Goal: Transaction & Acquisition: Purchase product/service

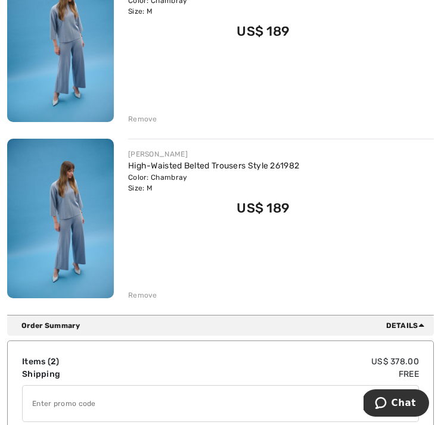
scroll to position [223, 0]
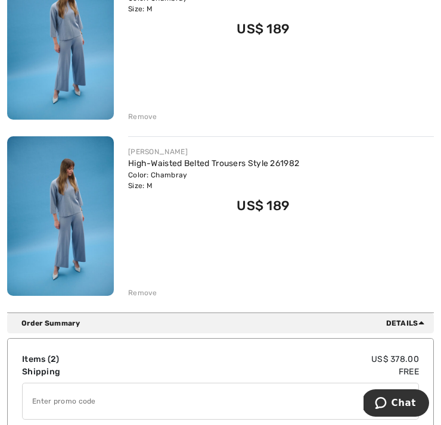
click at [138, 284] on div "JOSEPH RIBKOFF High-Waisted Belted Trousers Style 261982 Color: Chambray Size: …" at bounding box center [281, 217] width 306 height 163
click at [145, 287] on div "Remove" at bounding box center [281, 291] width 306 height 13
click at [145, 291] on div "Remove" at bounding box center [142, 293] width 29 height 11
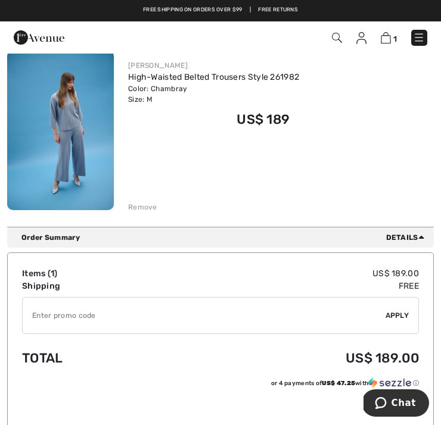
scroll to position [0, 0]
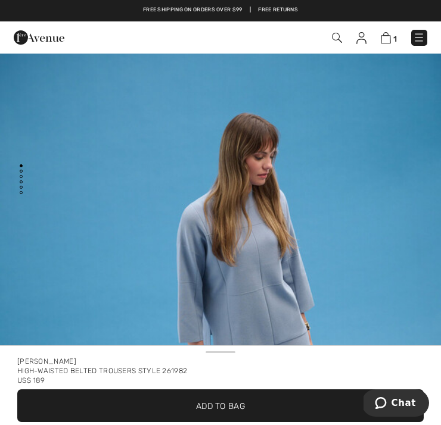
click at [45, 32] on img at bounding box center [39, 38] width 51 height 24
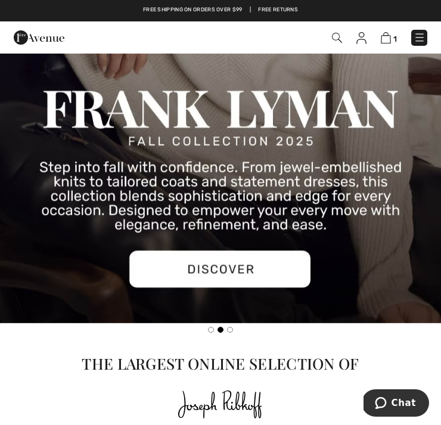
scroll to position [1126, 0]
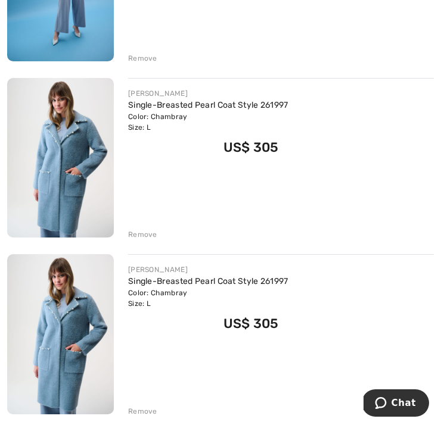
scroll to position [291, 0]
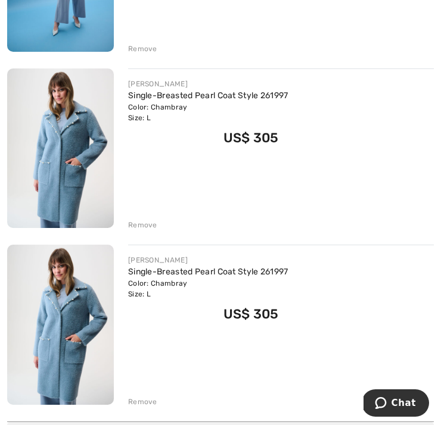
click at [138, 399] on div "Remove" at bounding box center [142, 402] width 29 height 11
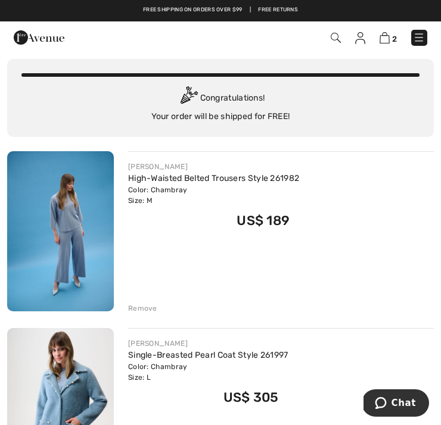
scroll to position [0, 0]
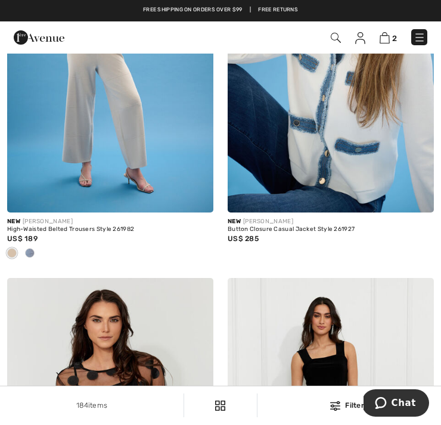
scroll to position [4925, 0]
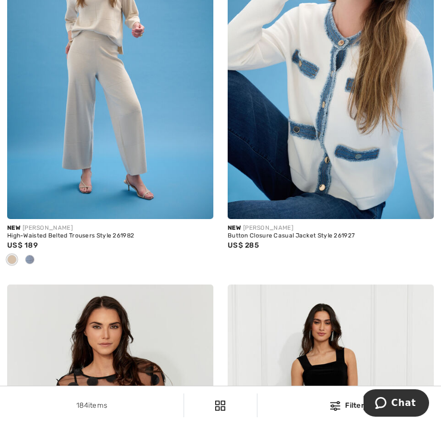
click at [331, 94] on img at bounding box center [331, 64] width 206 height 309
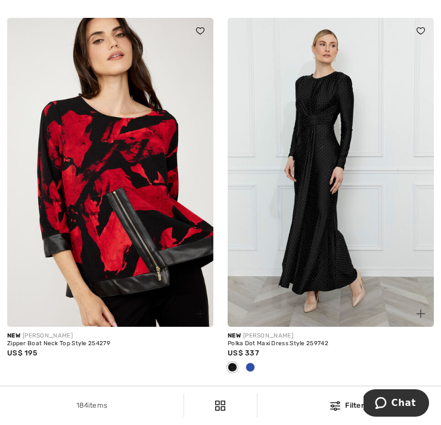
scroll to position [5576, 0]
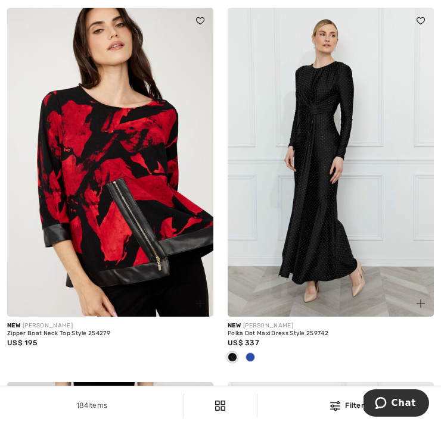
click at [252, 353] on span at bounding box center [250, 358] width 10 height 10
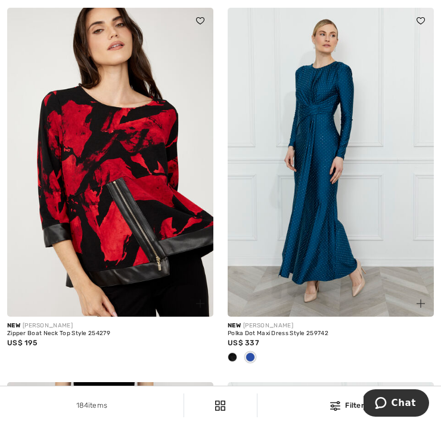
click at [254, 353] on span at bounding box center [250, 358] width 10 height 10
click at [329, 198] on img at bounding box center [331, 162] width 206 height 309
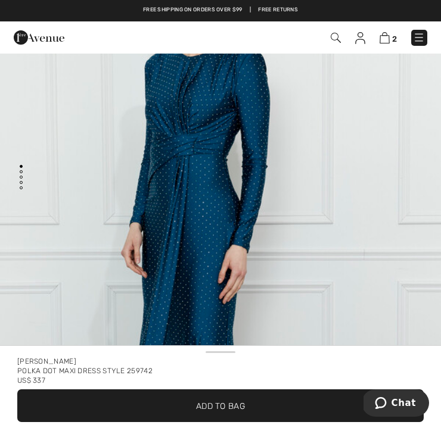
scroll to position [94, 0]
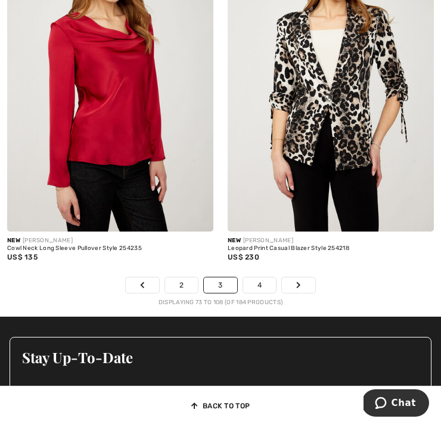
scroll to position [6748, 0]
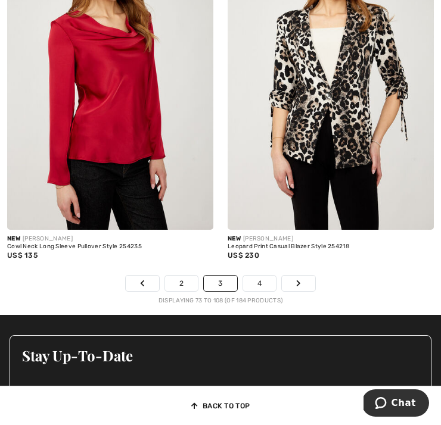
click at [261, 276] on link "4" at bounding box center [259, 283] width 33 height 15
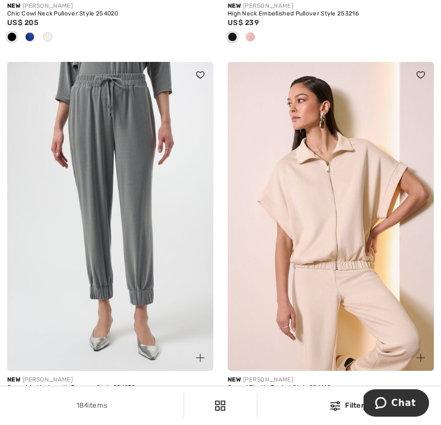
scroll to position [1530, 0]
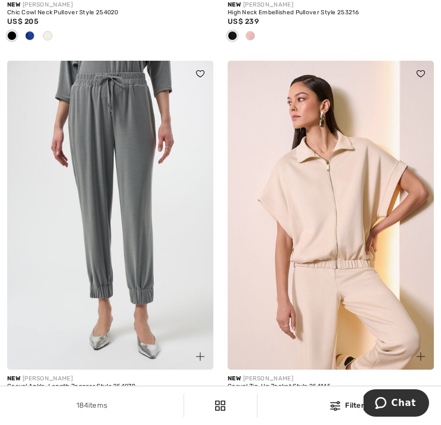
click at [138, 207] on img at bounding box center [110, 215] width 206 height 309
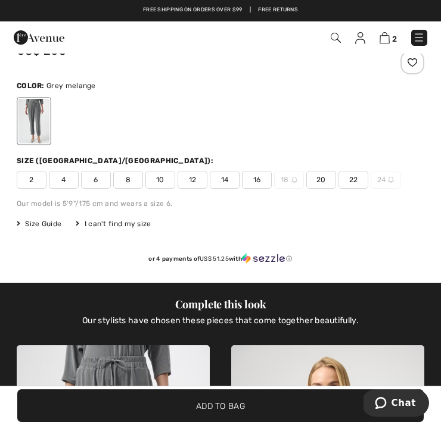
scroll to position [378, 0]
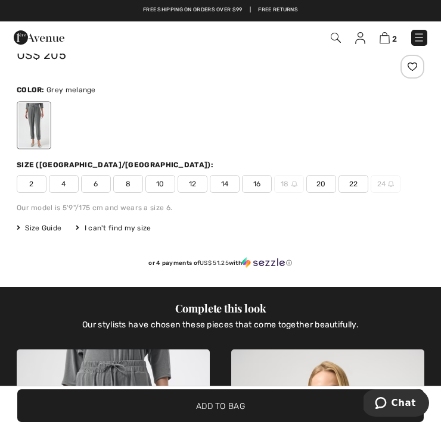
click at [162, 193] on span "10" at bounding box center [160, 184] width 30 height 18
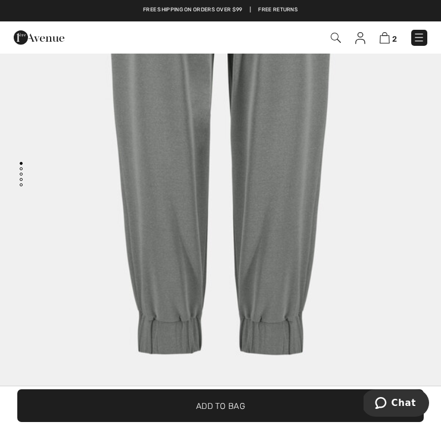
scroll to position [0, 0]
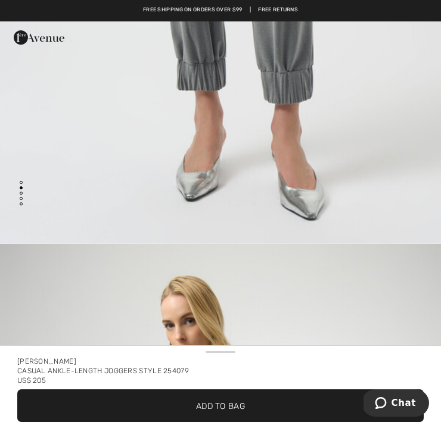
click at [200, 396] on span "✔ Added to Bag Add to Bag" at bounding box center [220, 406] width 406 height 33
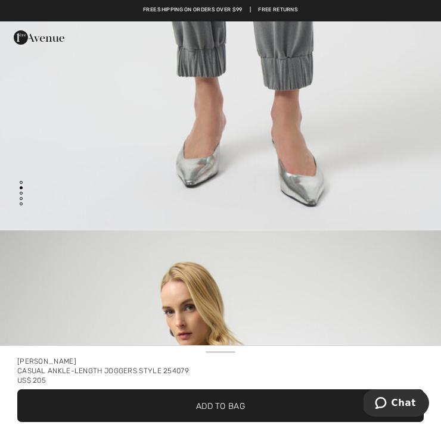
click at [195, 396] on span "✔ Added to Bag Add to Bag" at bounding box center [220, 406] width 406 height 33
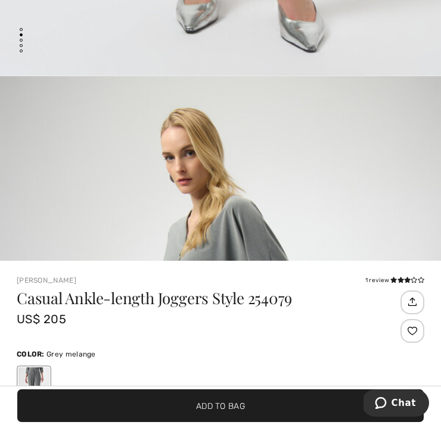
scroll to position [194, 0]
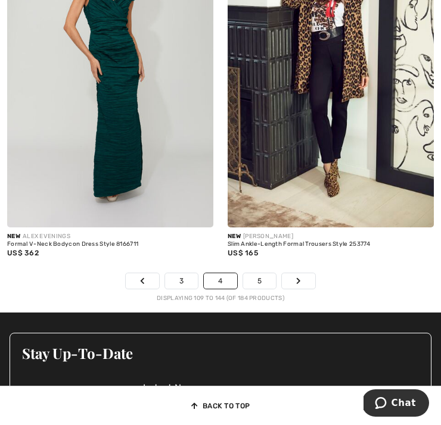
scroll to position [6810, 0]
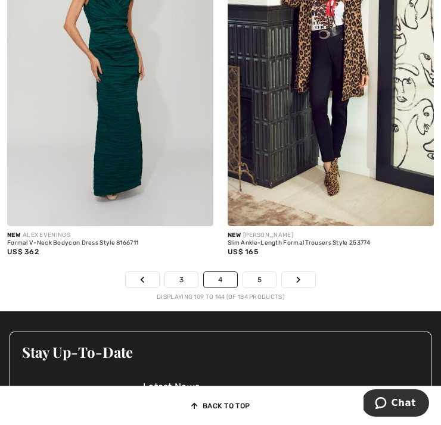
click at [265, 272] on link "5" at bounding box center [259, 279] width 33 height 15
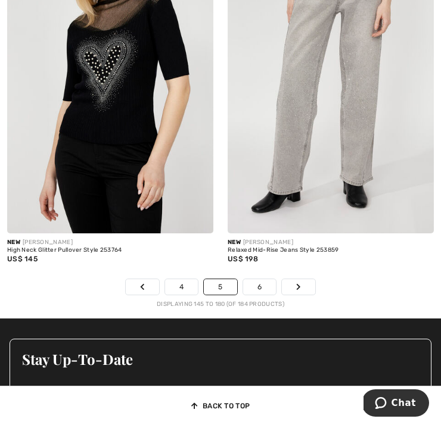
scroll to position [6784, 0]
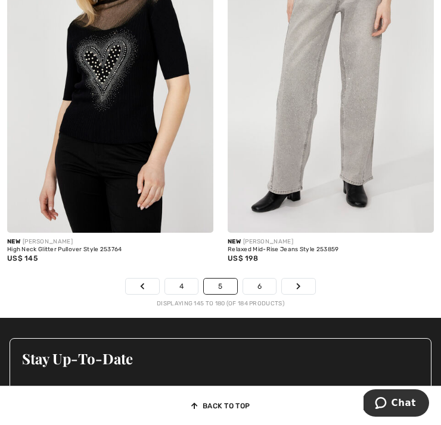
click at [263, 279] on link "6" at bounding box center [259, 286] width 33 height 15
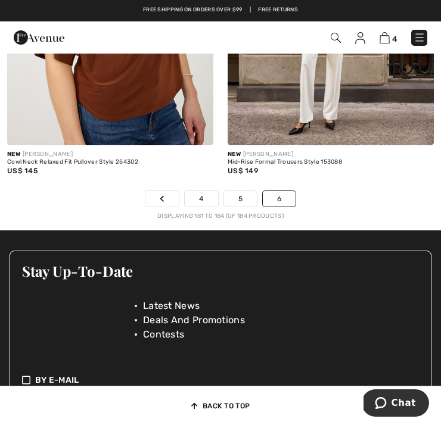
scroll to position [541, 0]
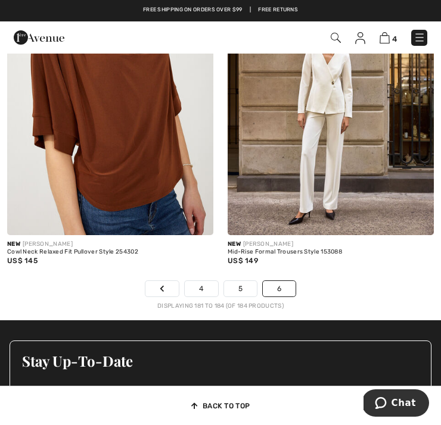
click at [168, 272] on div "New FRANK LYMAN Cowl Neck Relaxed Fit Pullover Style 254302 US$ 145" at bounding box center [110, 258] width 206 height 46
click at [170, 281] on link "Previous" at bounding box center [161, 288] width 33 height 15
click at [170, 282] on link "Previous" at bounding box center [161, 288] width 33 height 15
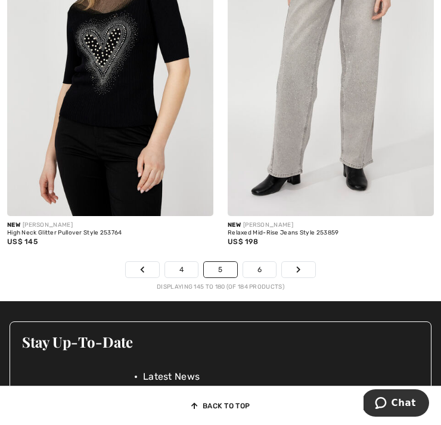
click at [182, 262] on link "4" at bounding box center [181, 269] width 33 height 15
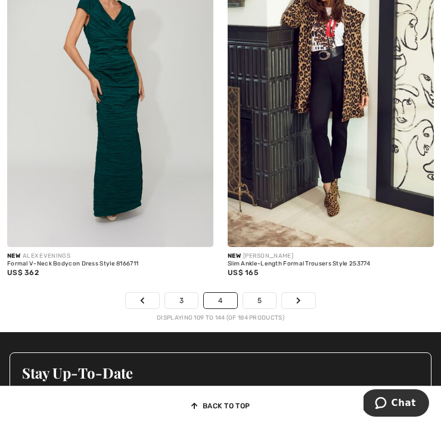
scroll to position [6790, 0]
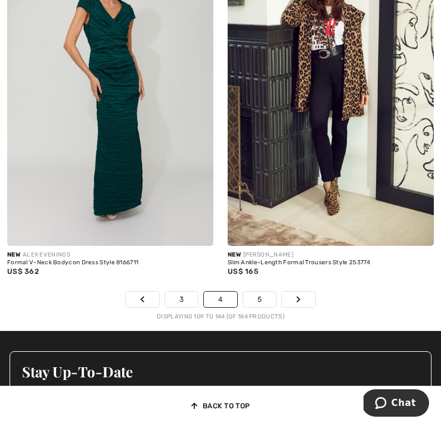
click at [178, 292] on link "3" at bounding box center [181, 299] width 33 height 15
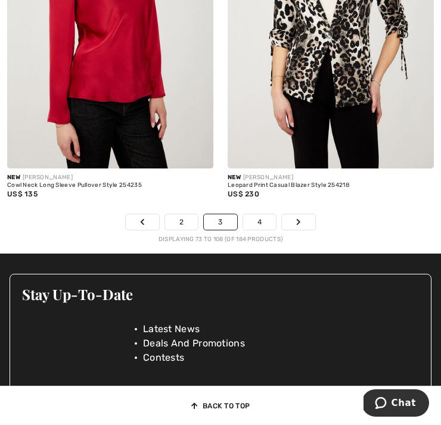
scroll to position [6810, 0]
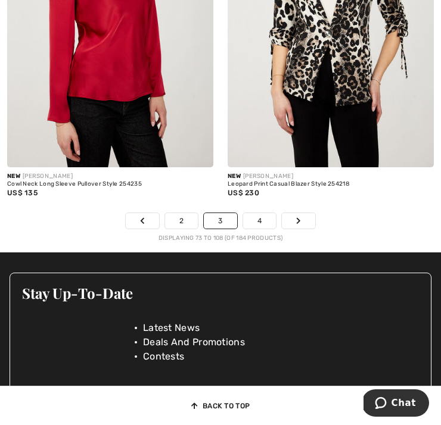
click at [178, 215] on link "2" at bounding box center [181, 220] width 33 height 15
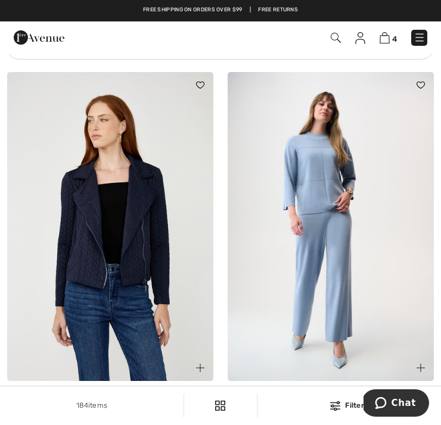
scroll to position [4760, 0]
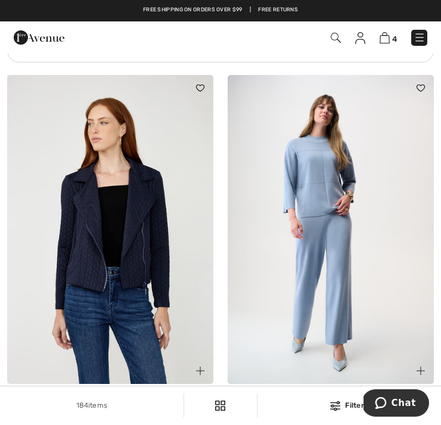
click at [326, 179] on img at bounding box center [331, 229] width 206 height 309
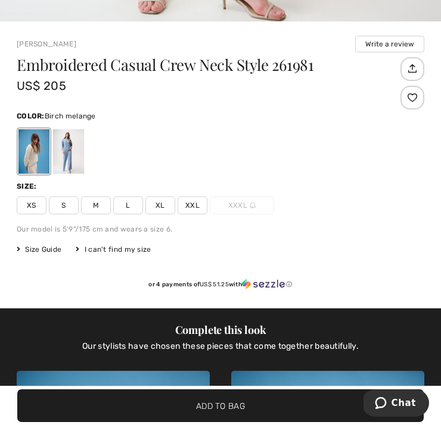
scroll to position [370, 0]
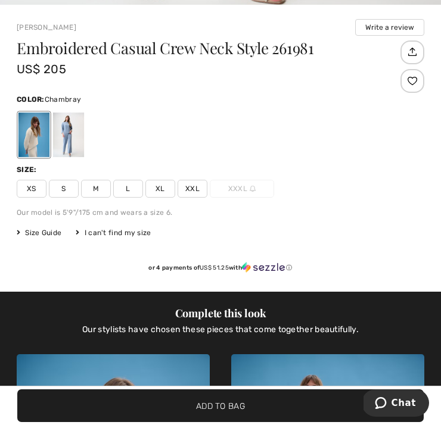
click at [77, 157] on div at bounding box center [68, 135] width 31 height 45
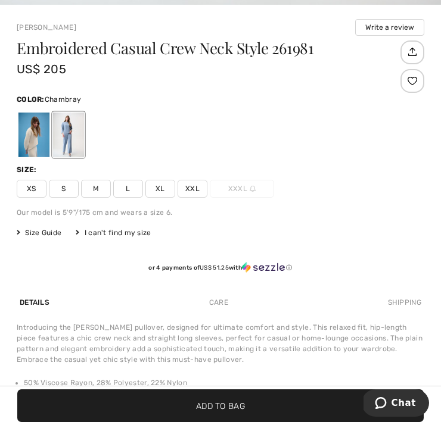
click at [128, 198] on span "L" at bounding box center [128, 189] width 30 height 18
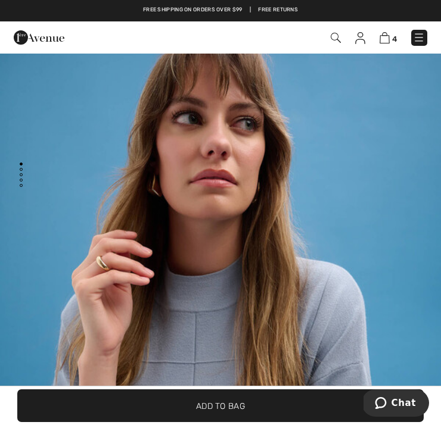
scroll to position [0, 0]
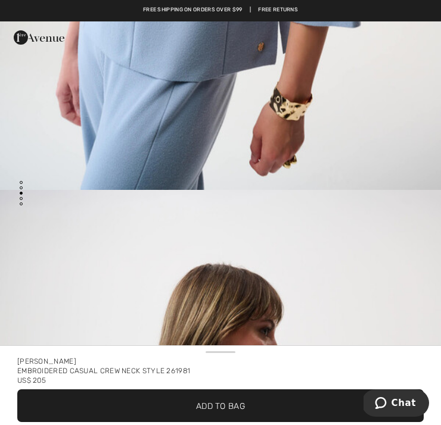
click at [188, 390] on span "✔ Added to Bag Add to Bag" at bounding box center [220, 406] width 406 height 33
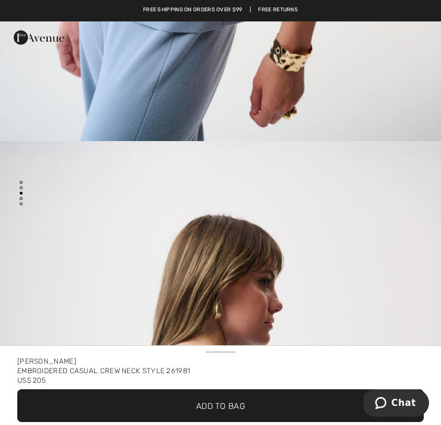
click at [170, 384] on div "US$ 205" at bounding box center [220, 381] width 406 height 10
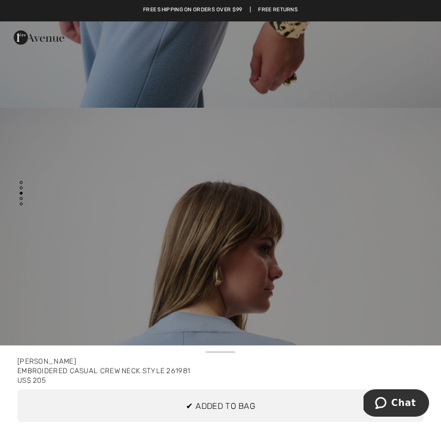
scroll to position [1238, 0]
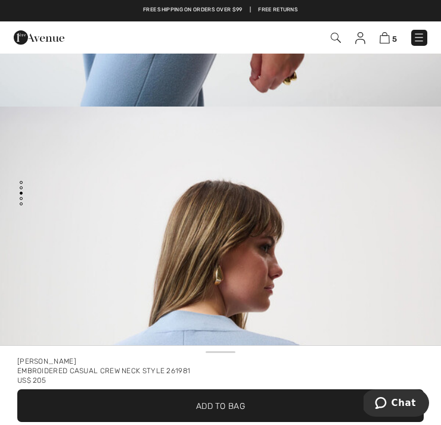
click at [380, 46] on div "5 Added to Bag Joseph Ribkoff High-waisted Belted Trousers Style 261982 US$ 189…" at bounding box center [310, 38] width 251 height 24
click at [384, 40] on img at bounding box center [385, 37] width 10 height 11
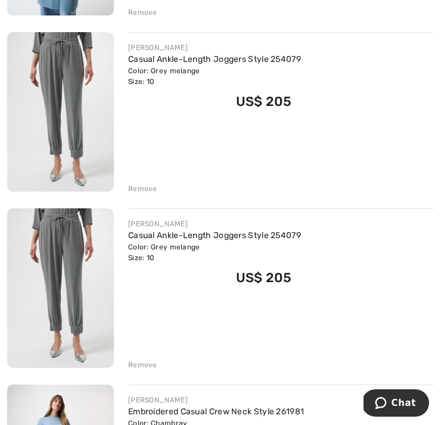
scroll to position [505, 0]
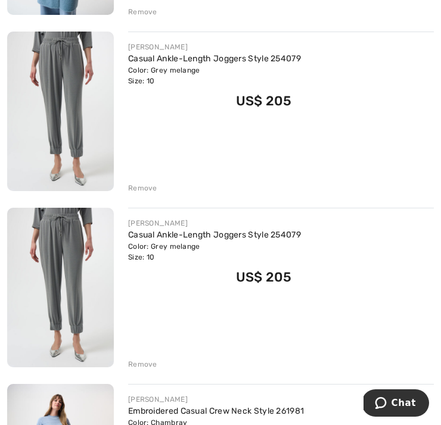
click at [139, 360] on div "Remove" at bounding box center [142, 364] width 29 height 11
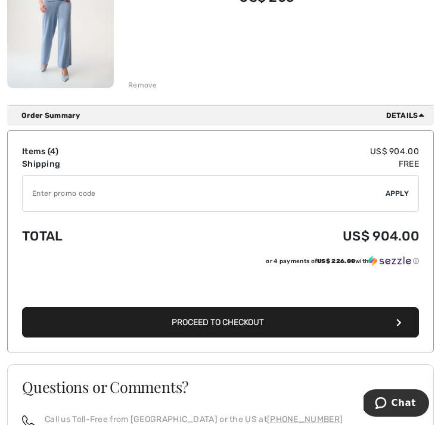
scroll to position [796, 0]
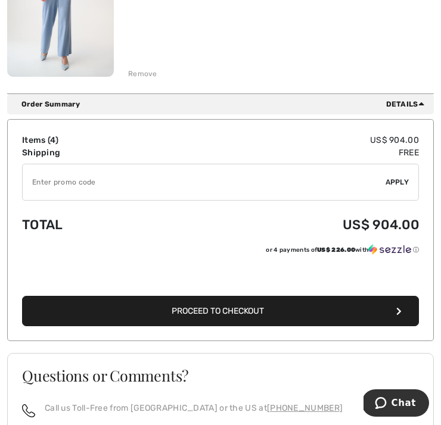
click at [226, 313] on span "Proceed to Checkout" at bounding box center [218, 311] width 92 height 10
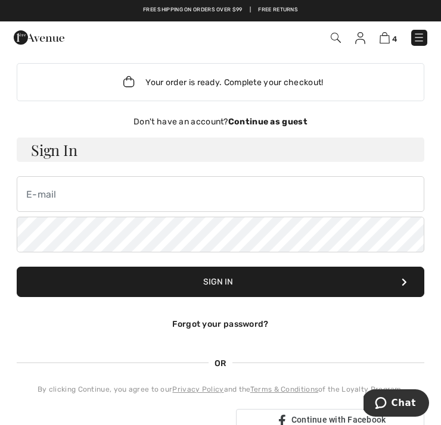
click at [272, 126] on strong "Continue as guest" at bounding box center [267, 122] width 79 height 10
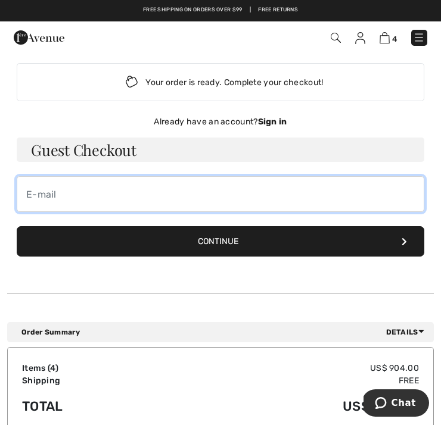
click at [43, 185] on input "email" at bounding box center [221, 194] width 408 height 36
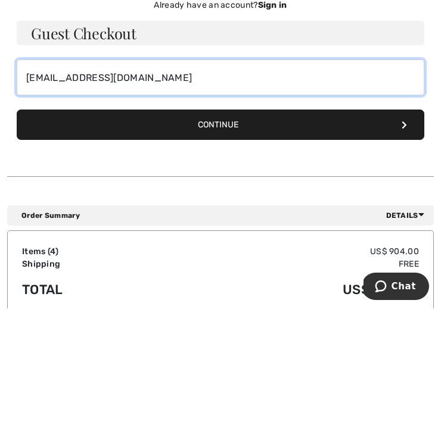
type input "[EMAIL_ADDRESS][DOMAIN_NAME]"
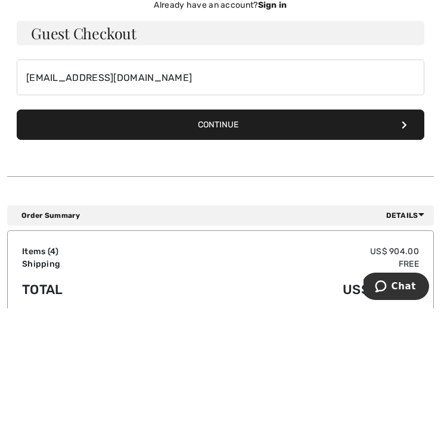
click at [249, 226] on button "Continue" at bounding box center [221, 241] width 408 height 30
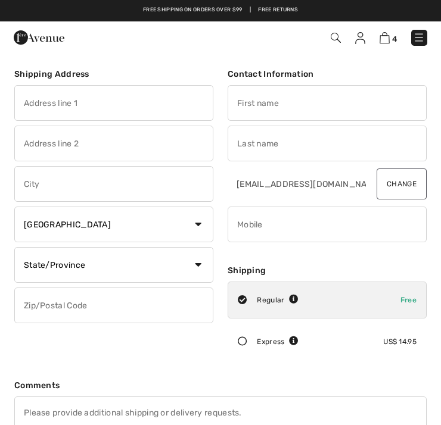
click at [54, 100] on input "text" at bounding box center [113, 103] width 199 height 36
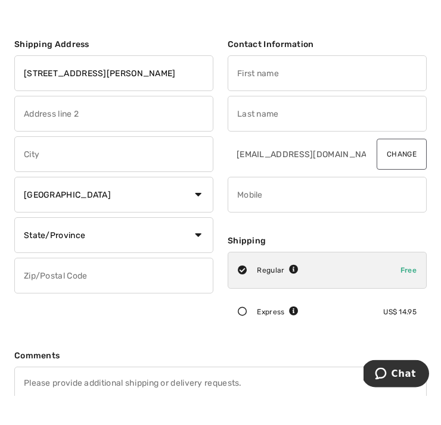
click at [41, 126] on input "text" at bounding box center [113, 144] width 199 height 36
type input "200 patterson ave"
type input "Apt 606"
click at [270, 85] on input "text" at bounding box center [327, 103] width 199 height 36
type input "Sandra"
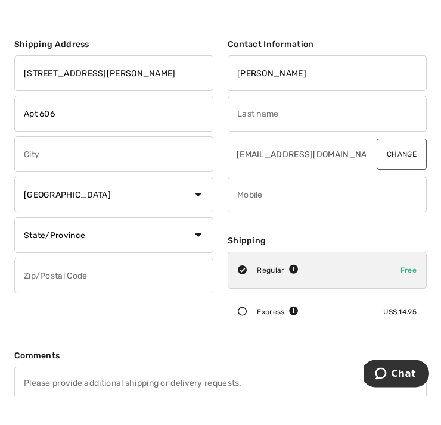
click at [255, 126] on input "text" at bounding box center [327, 144] width 199 height 36
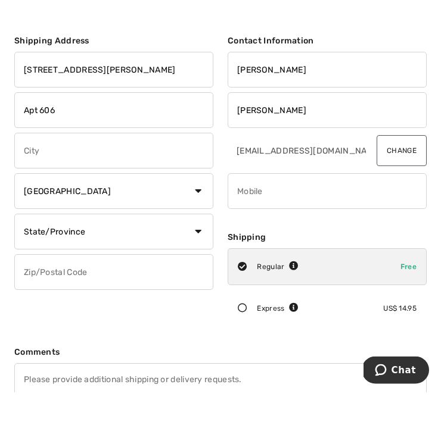
type input "Bleakney"
click at [70, 166] on input "text" at bounding box center [113, 184] width 199 height 36
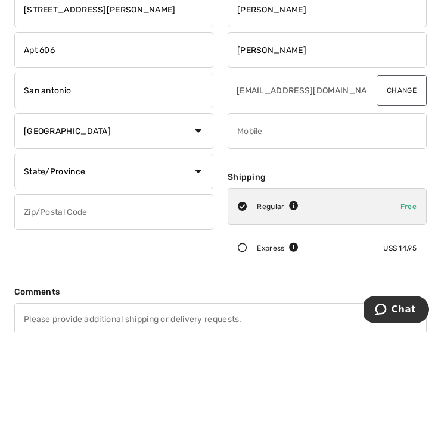
type input "San antonio"
click at [192, 207] on select "Country Canada United States Afghanistan Aland Islands Albania Algeria American…" at bounding box center [113, 225] width 199 height 36
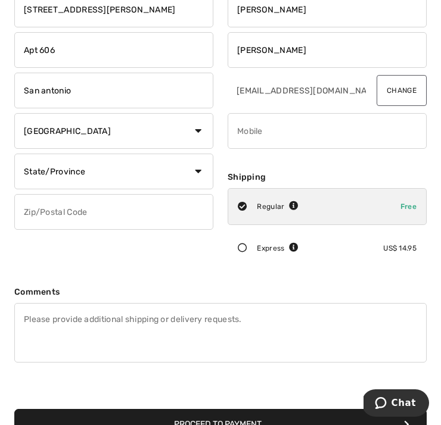
select select "US"
click at [196, 172] on select "State/Province Alabama Alaska American Samoa Arizona Arkansas California Colora…" at bounding box center [113, 172] width 199 height 36
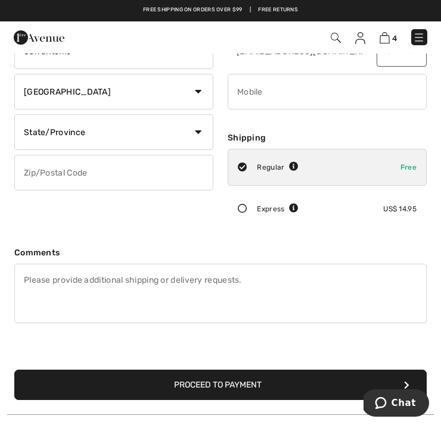
scroll to position [119, 0]
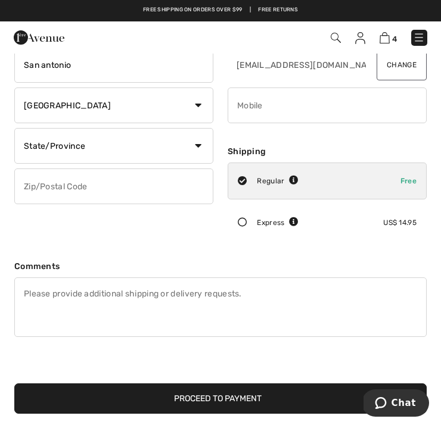
click at [204, 142] on select "State/Province Alabama Alaska American Samoa Arizona Arkansas California Colora…" at bounding box center [113, 146] width 199 height 36
select select "TX"
click at [255, 107] on input "phone" at bounding box center [327, 106] width 199 height 36
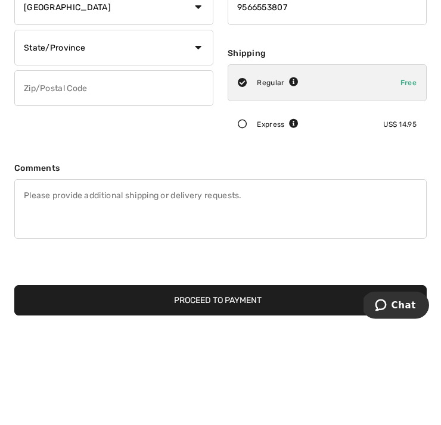
type input "9566553807"
click at [49, 169] on input "text" at bounding box center [113, 187] width 199 height 36
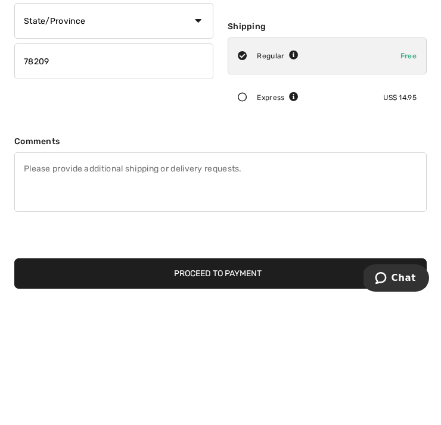
type input "78209"
click at [238, 218] on icon at bounding box center [242, 223] width 29 height 10
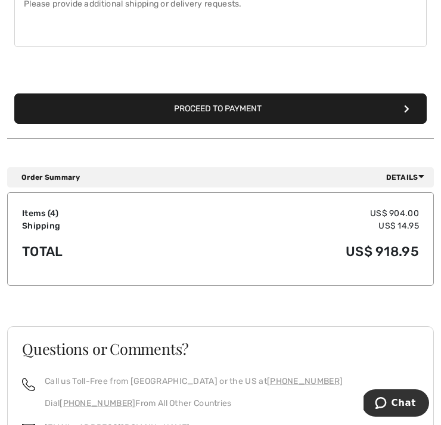
scroll to position [369, 0]
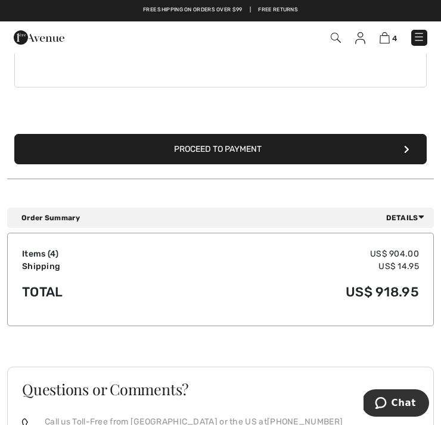
click at [241, 150] on button "Proceed to Payment" at bounding box center [220, 149] width 412 height 30
click at [272, 134] on button "Proceed to Payment" at bounding box center [220, 149] width 412 height 30
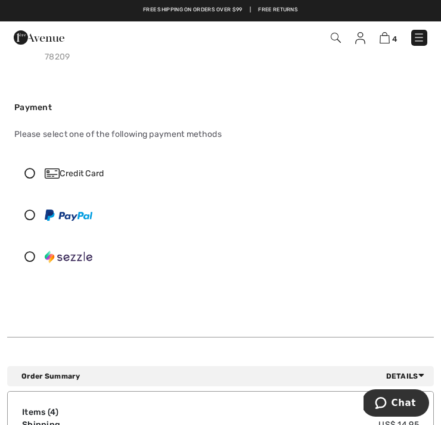
scroll to position [123, 0]
click at [36, 179] on icon at bounding box center [30, 174] width 30 height 11
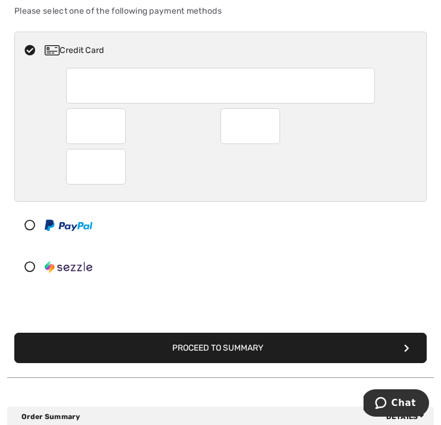
scroll to position [246, 0]
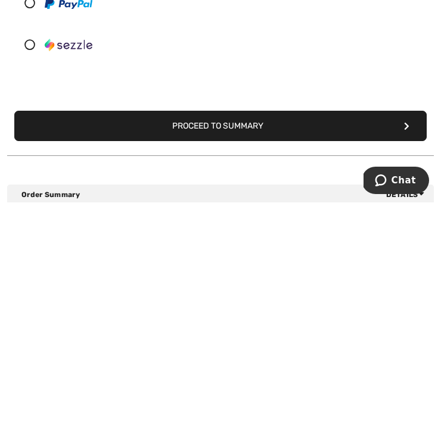
click at [224, 334] on button "Proceed to Summary" at bounding box center [220, 349] width 412 height 30
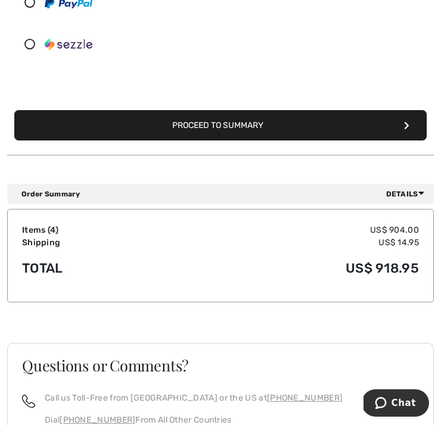
click at [254, 110] on button "Proceed to Summary" at bounding box center [220, 125] width 412 height 30
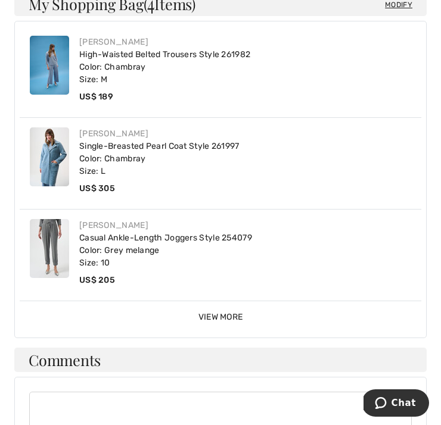
scroll to position [876, 0]
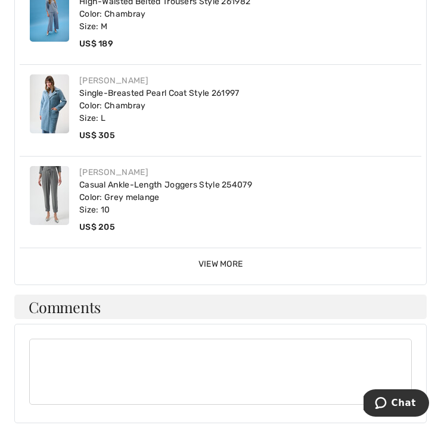
click at [241, 259] on span "View More" at bounding box center [220, 264] width 45 height 10
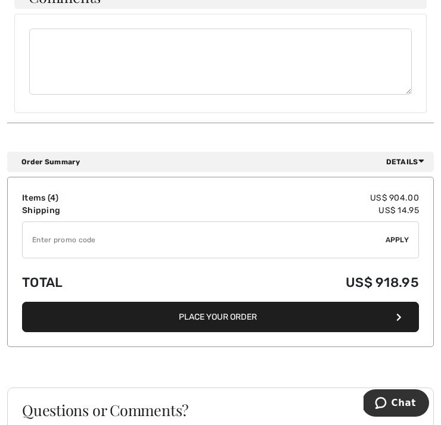
scroll to position [1281, 0]
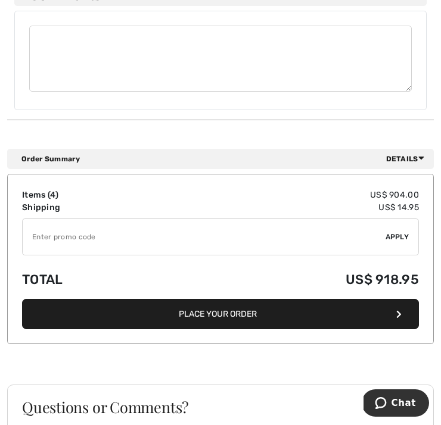
click at [215, 306] on button "Place Your Order" at bounding box center [220, 314] width 397 height 30
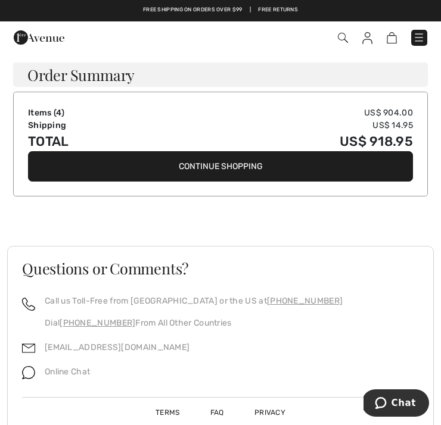
scroll to position [821, 0]
